Goal: Find specific page/section: Find specific page/section

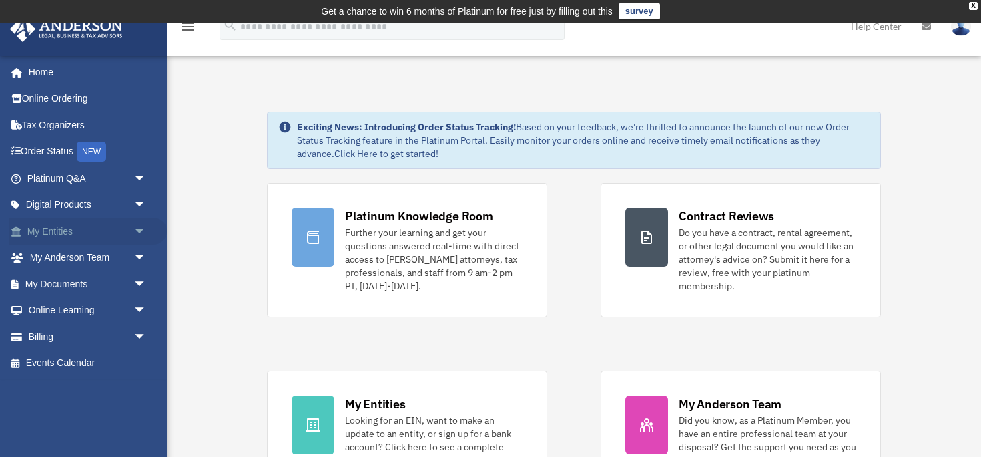
click at [124, 230] on link "My Entities arrow_drop_down" at bounding box center [88, 231] width 158 height 27
click at [144, 232] on span "arrow_drop_down" at bounding box center [147, 231] width 27 height 27
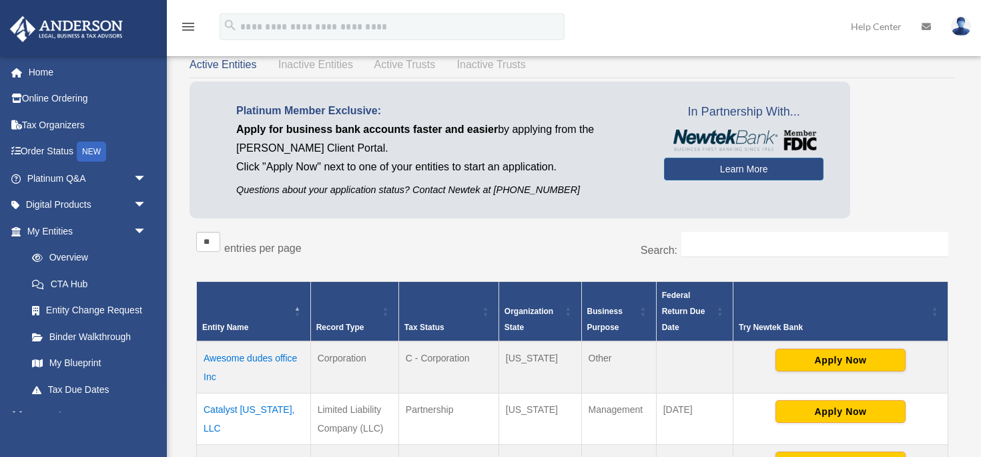
scroll to position [197, 0]
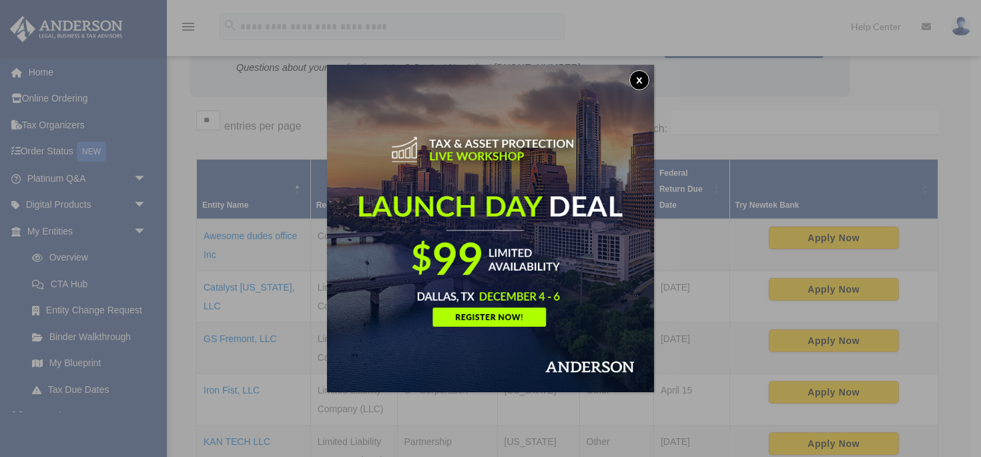
click at [640, 75] on button "x" at bounding box center [640, 80] width 20 height 20
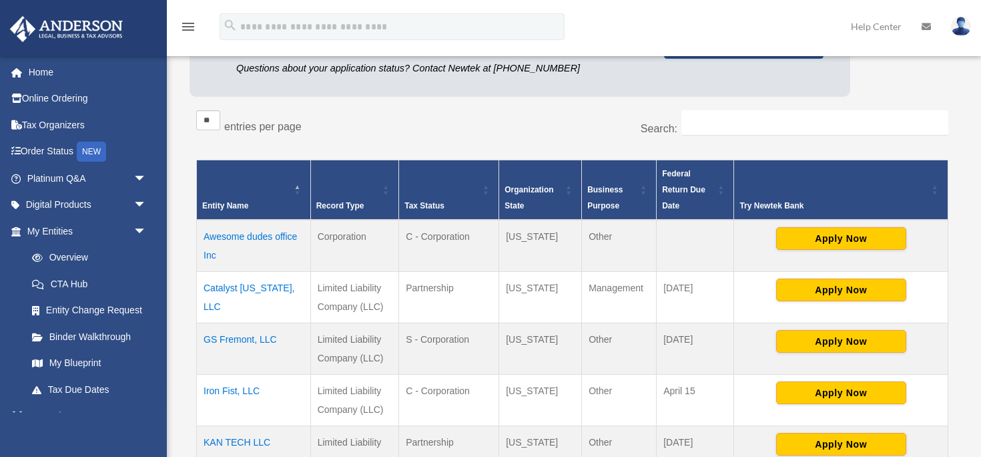
click at [236, 237] on td "Awesome dudes office Inc" at bounding box center [254, 246] width 114 height 52
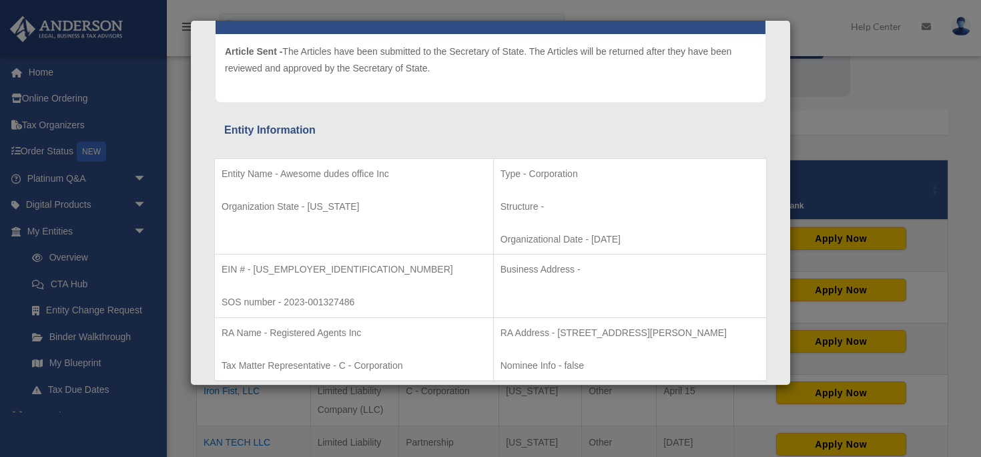
scroll to position [0, 0]
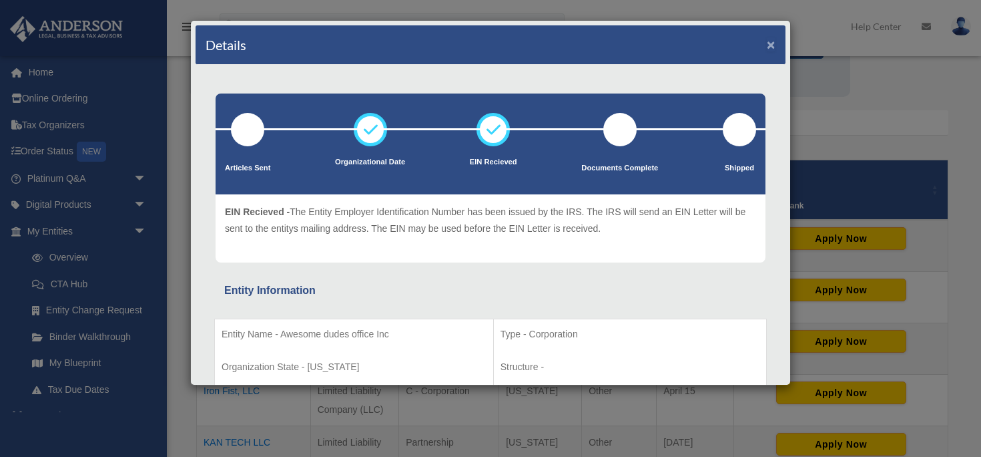
click at [770, 46] on button "×" at bounding box center [771, 44] width 9 height 14
